Goal: Information Seeking & Learning: Learn about a topic

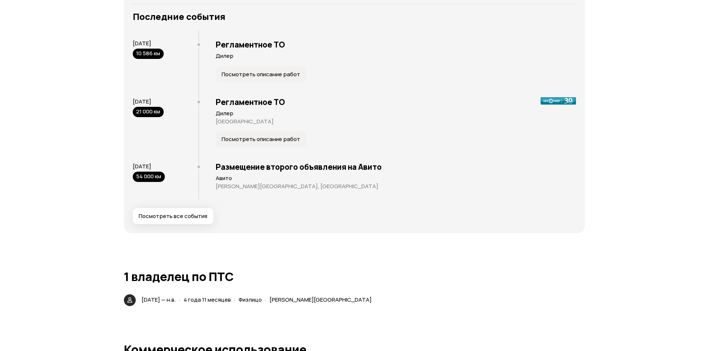
scroll to position [1365, 0]
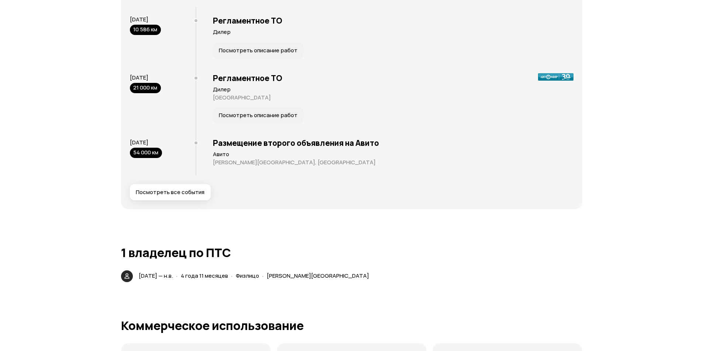
click at [172, 190] on span "Посмотреть все события" at bounding box center [170, 192] width 69 height 7
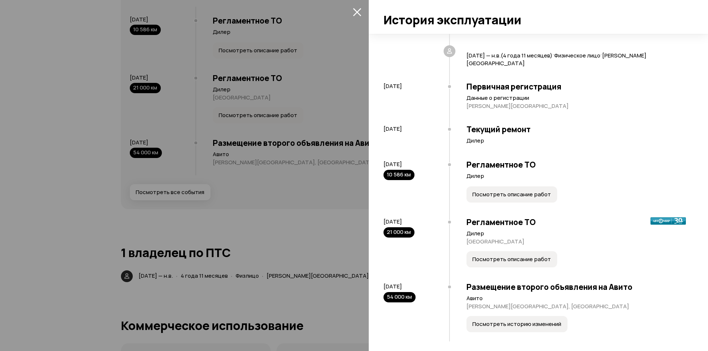
scroll to position [136, 0]
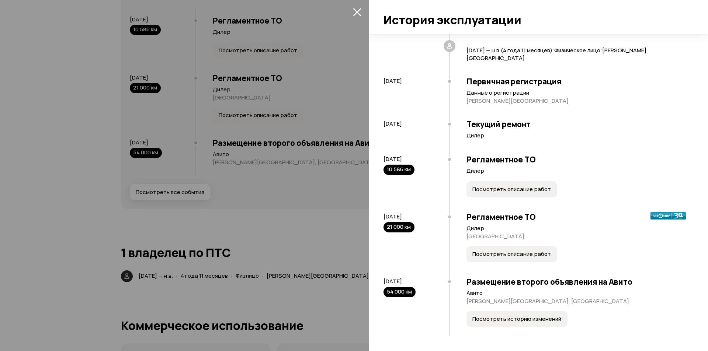
click at [516, 318] on button "Посмотреть историю изменений" at bounding box center [517, 319] width 101 height 16
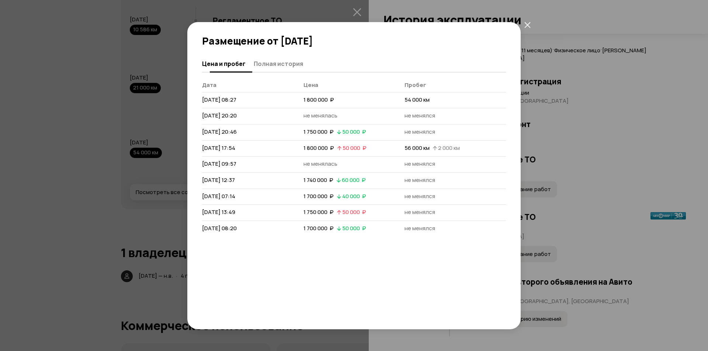
click at [261, 63] on span "Полная история" at bounding box center [278, 63] width 49 height 7
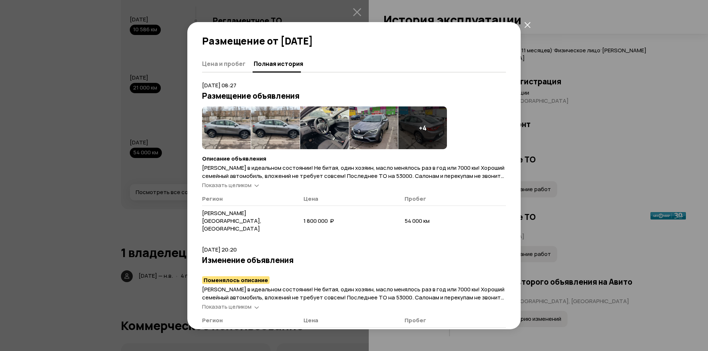
click at [238, 179] on span "Аркана в идеальном состоянии! Не битая, один хозяин, масло менялось раз в год и…" at bounding box center [353, 176] width 303 height 24
click at [240, 184] on span "Показать целиком" at bounding box center [226, 185] width 49 height 8
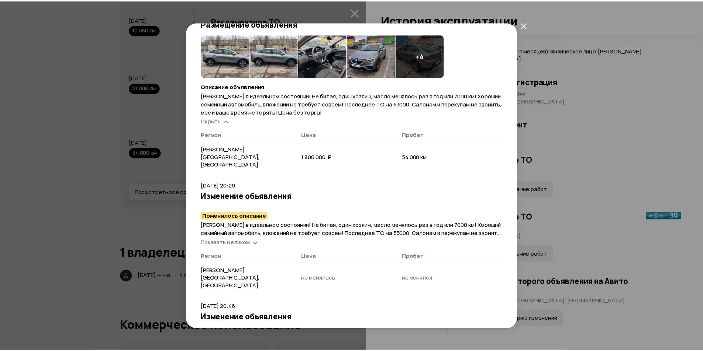
scroll to position [0, 0]
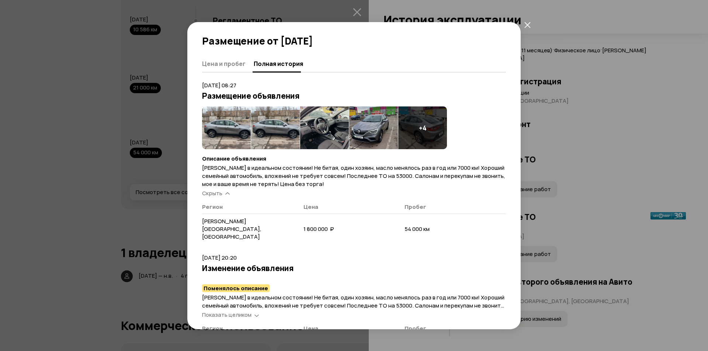
click at [528, 23] on icon "закрыть" at bounding box center [527, 25] width 6 height 6
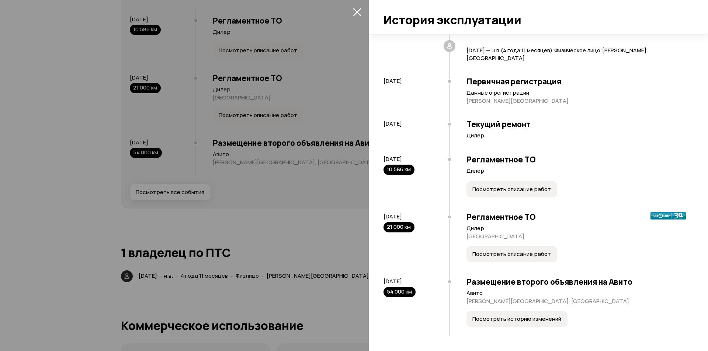
click at [93, 205] on div at bounding box center [354, 175] width 708 height 351
